Goal: Information Seeking & Learning: Find specific page/section

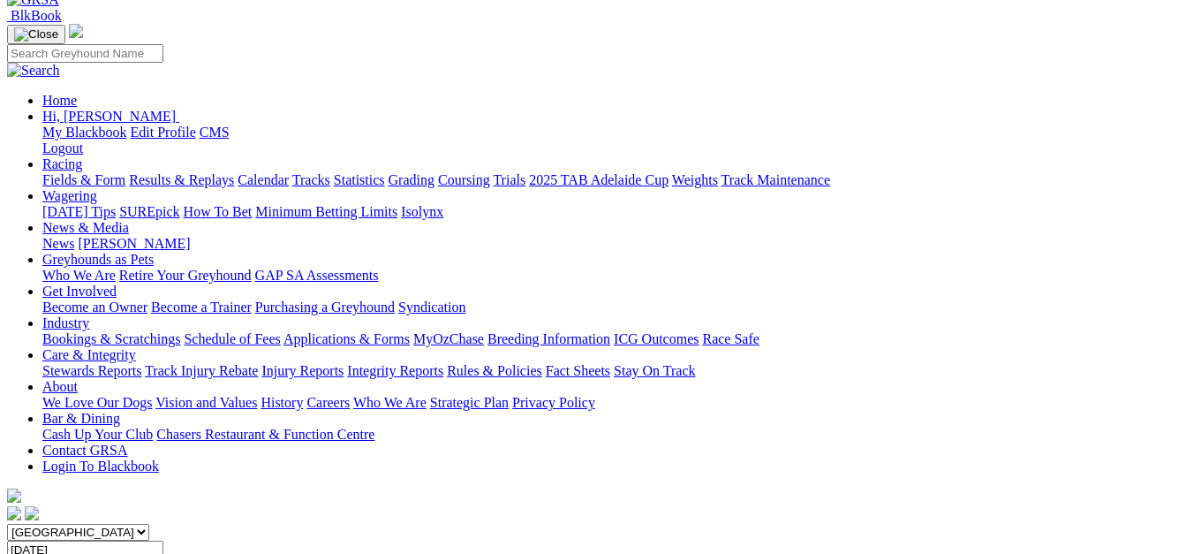
scroll to position [88, 0]
